Goal: Find specific page/section: Find specific page/section

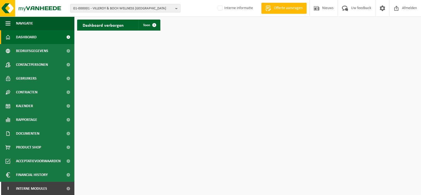
click at [97, 8] on span "01-000001 - VILLEROY & BOCH WELLNESS NV" at bounding box center [123, 8] width 100 height 8
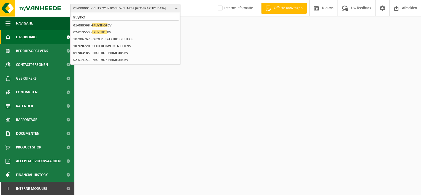
type input "fruythof"
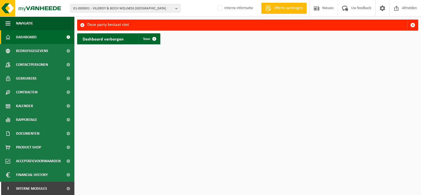
click at [123, 7] on span "01-000001 - VILLEROY & BOCH WELLNESS NV" at bounding box center [123, 8] width 100 height 8
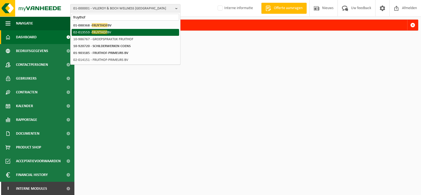
type input "fruythof"
click at [104, 31] on span "FRUYTHOF" at bounding box center [99, 32] width 15 height 4
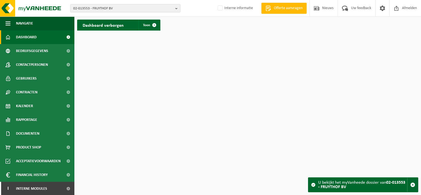
click at [100, 26] on h2 "Dashboard verborgen" at bounding box center [103, 25] width 52 height 11
click at [44, 64] on span "Contactpersonen" at bounding box center [32, 65] width 32 height 14
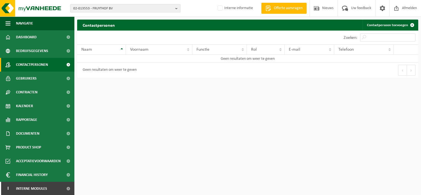
click at [112, 9] on span "02-013553 - FRUYTHOF BV" at bounding box center [123, 8] width 100 height 8
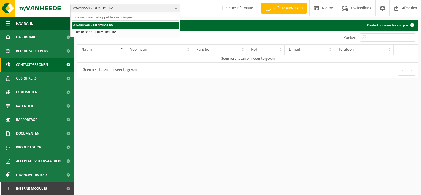
click at [108, 25] on strong "01-088368 - FRUYTHOF BV" at bounding box center [93, 26] width 40 height 4
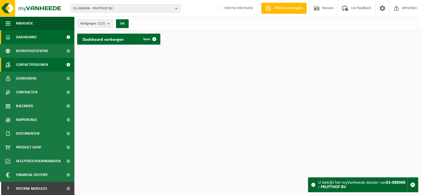
click at [35, 66] on span "Contactpersonen" at bounding box center [32, 65] width 32 height 14
